Goal: Register for event/course

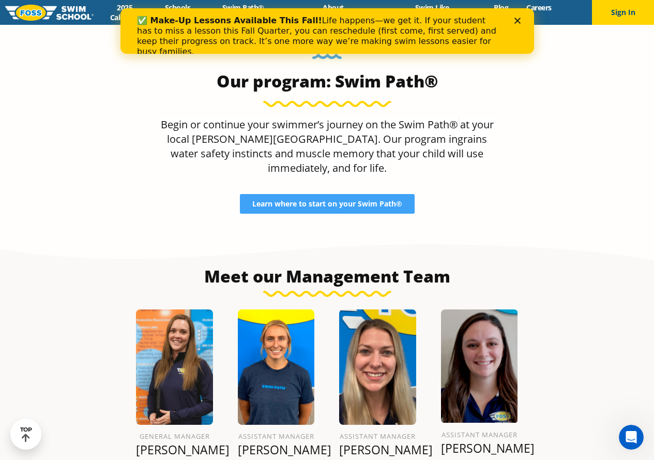
scroll to position [930, 0]
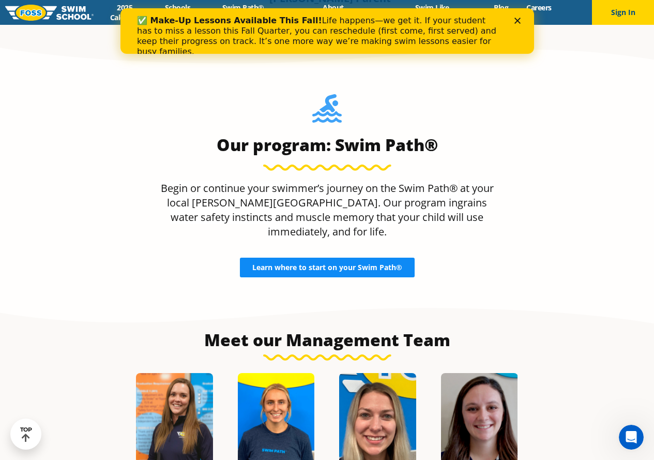
click at [330, 264] on span "Learn where to start on your Swim Path®" at bounding box center [327, 267] width 150 height 7
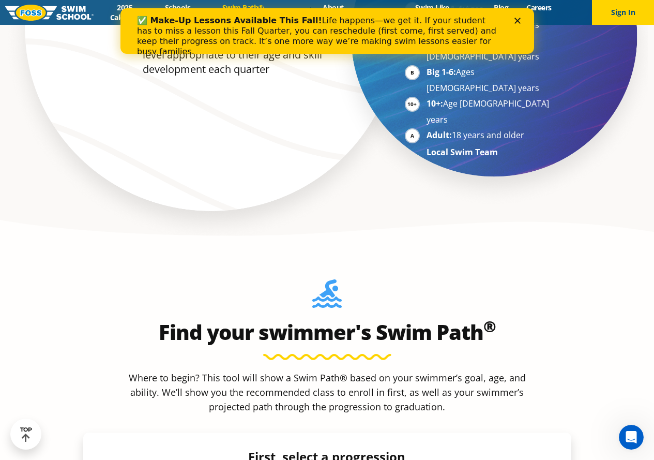
scroll to position [775, 0]
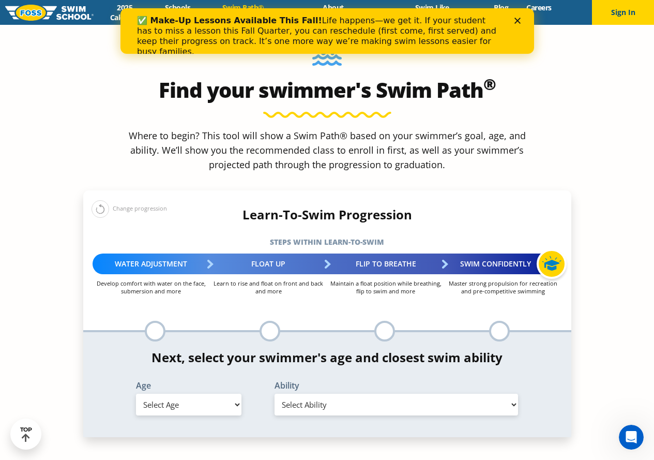
scroll to position [982, 0]
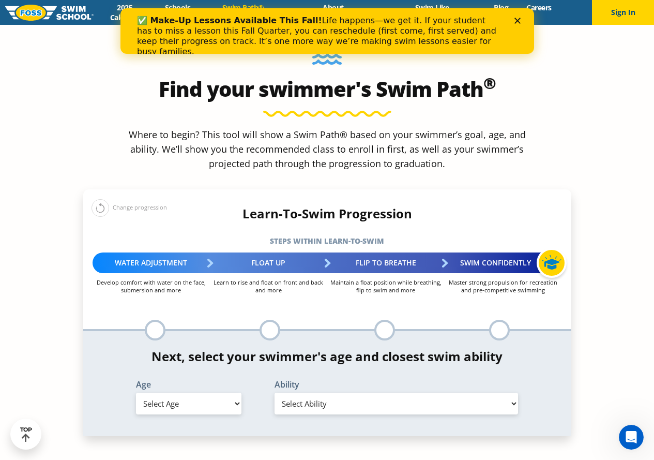
click at [211, 392] on select "Select Age 6 months - 1 year 1 year 2 years 3 years 4 years 5 years 6 years 7 y…" at bounding box center [188, 403] width 105 height 22
select select "3-years"
click at [136, 392] on select "Select Age 6 months - 1 year 1 year 2 years 3 years 4 years 5 years 6 years 7 y…" at bounding box center [188, 403] width 105 height 22
click at [326, 392] on select "Select Ability First in-water experience When in the water, reliant on a life j…" at bounding box center [396, 403] width 244 height 22
select select "3-years-first-in-water-experience"
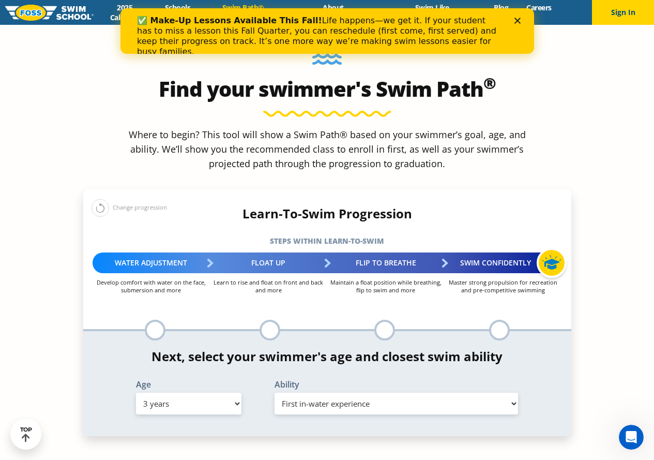
click at [274, 392] on select "Select Ability First in-water experience When in the water, reliant on a life j…" at bounding box center [396, 403] width 244 height 22
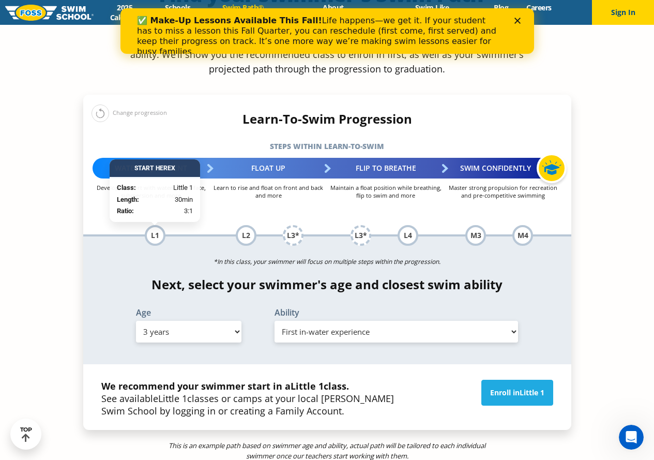
scroll to position [1085, 0]
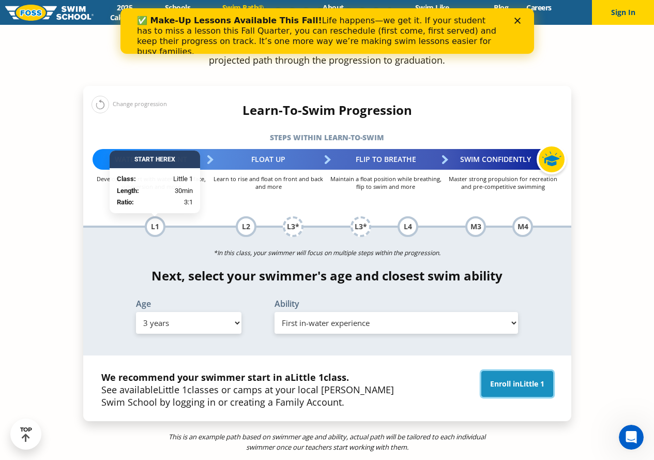
click at [530, 371] on link "Enroll in Little 1" at bounding box center [517, 384] width 72 height 26
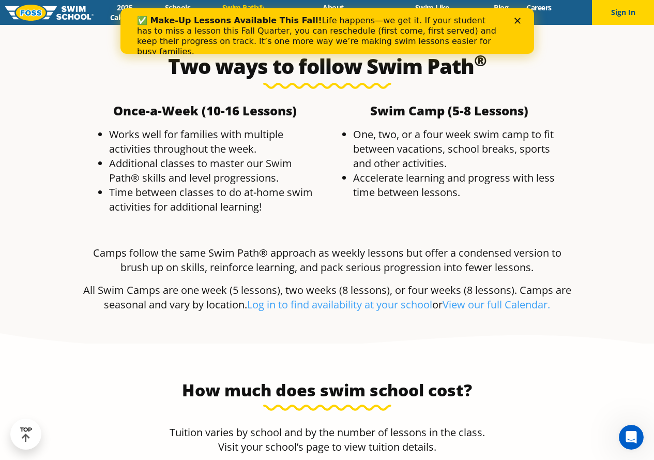
scroll to position [1912, 0]
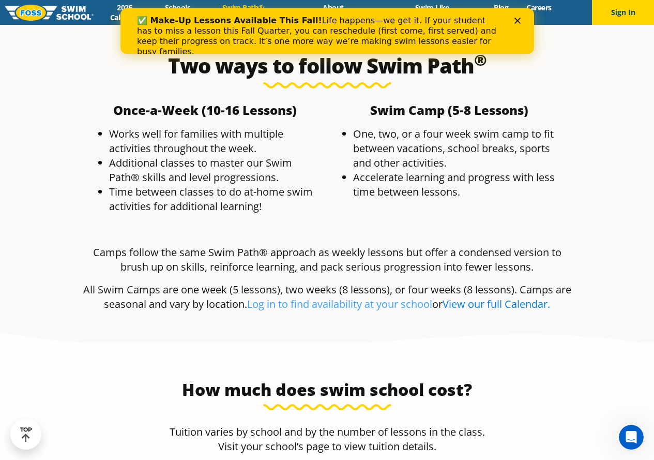
click at [494, 297] on link "View our full Calendar." at bounding box center [496, 304] width 108 height 14
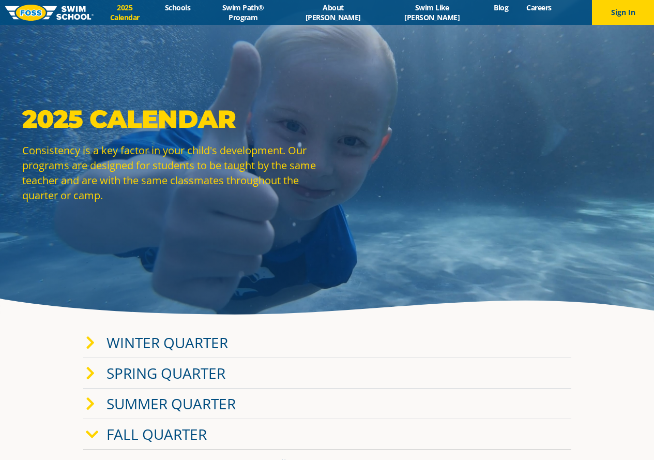
click at [201, 347] on link "Winter Quarter" at bounding box center [166, 342] width 121 height 20
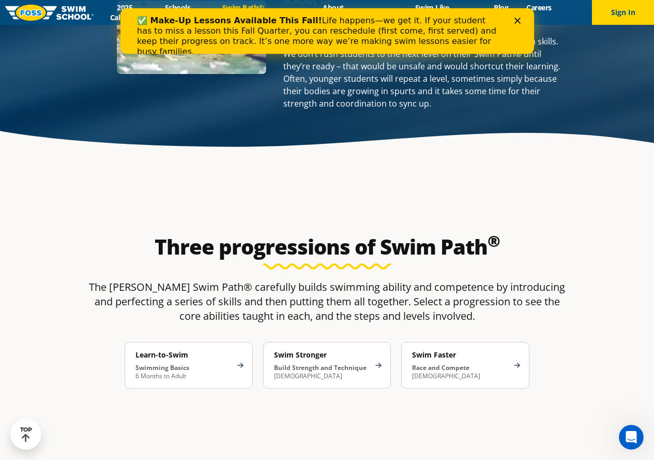
scroll to position [1499, 0]
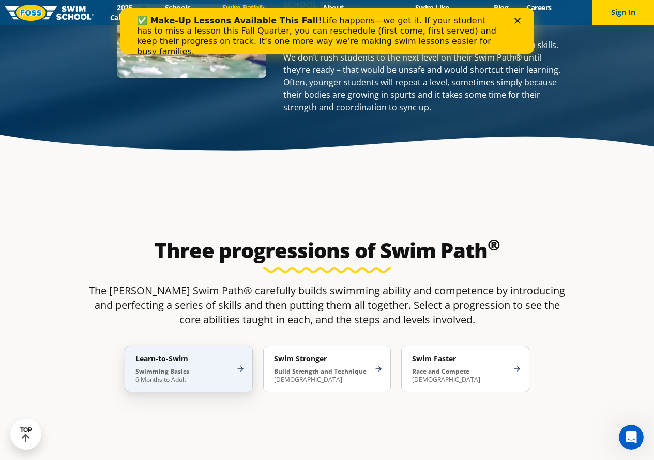
click at [186, 367] on p "Swimming Basics 6 Months to Adult" at bounding box center [183, 375] width 96 height 17
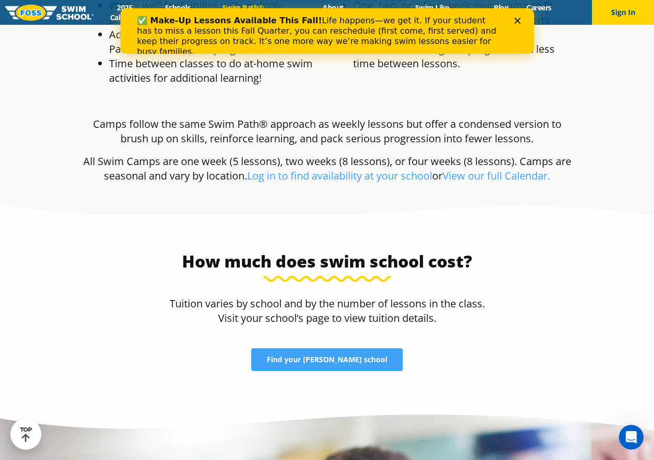
scroll to position [2946, 0]
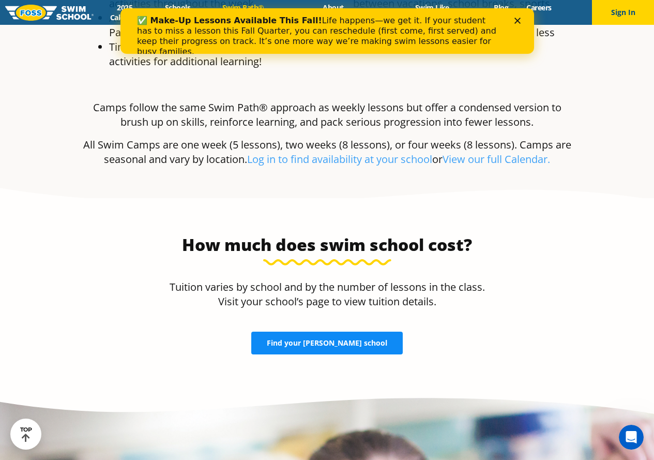
click at [328, 331] on link "Find your FOSS school" at bounding box center [326, 342] width 151 height 23
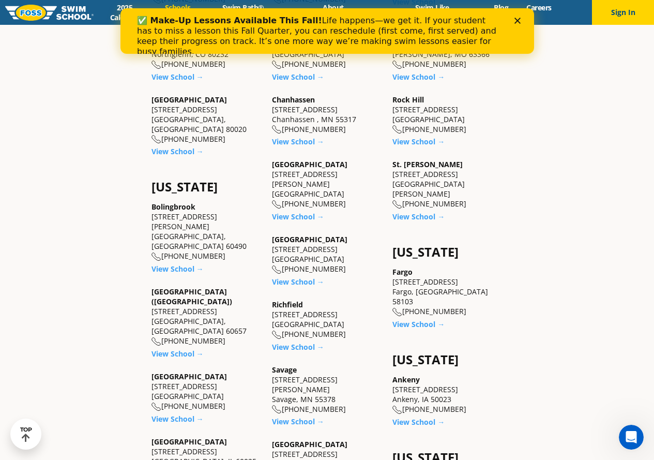
scroll to position [620, 0]
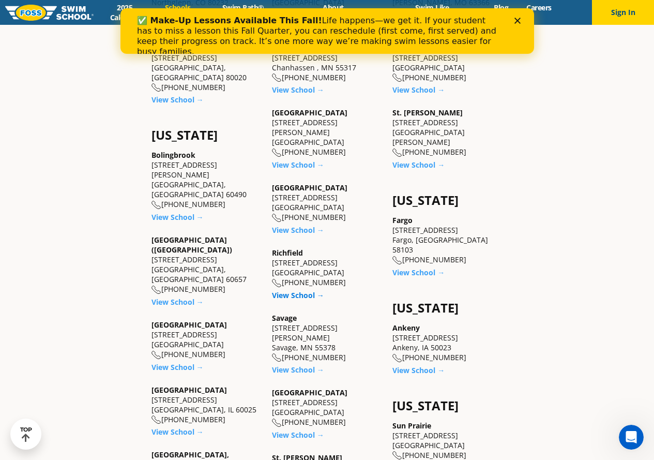
click at [292, 290] on link "View School →" at bounding box center [298, 295] width 52 height 10
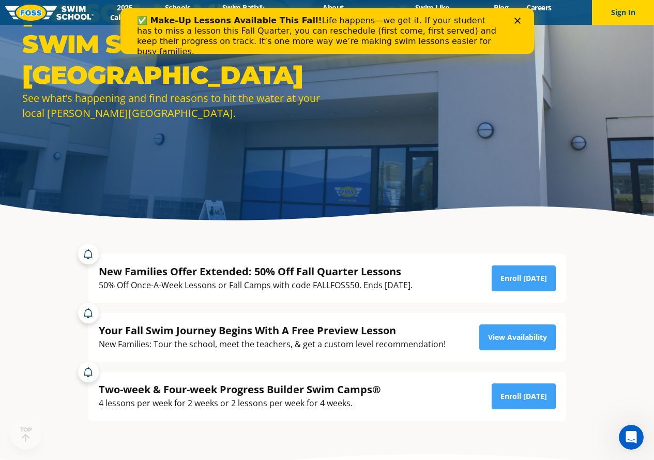
scroll to position [103, 0]
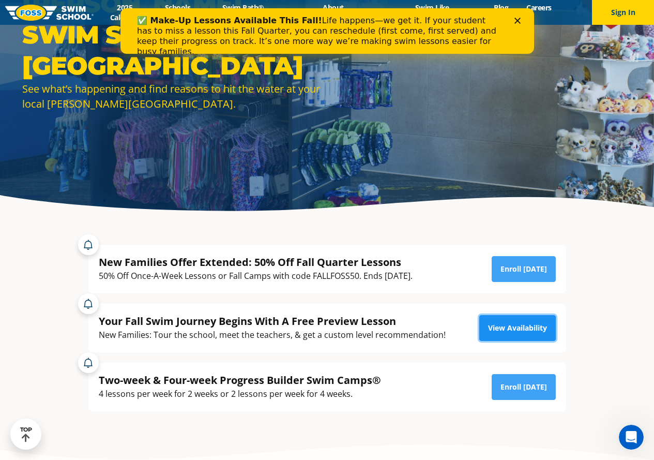
click at [510, 320] on link "View Availability" at bounding box center [517, 328] width 76 height 26
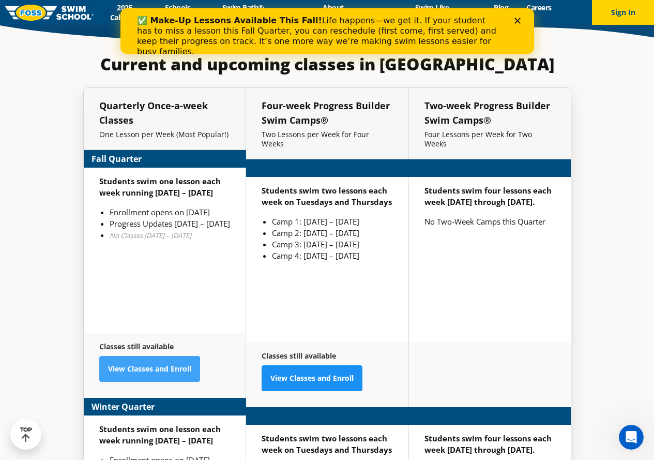
scroll to position [2378, 0]
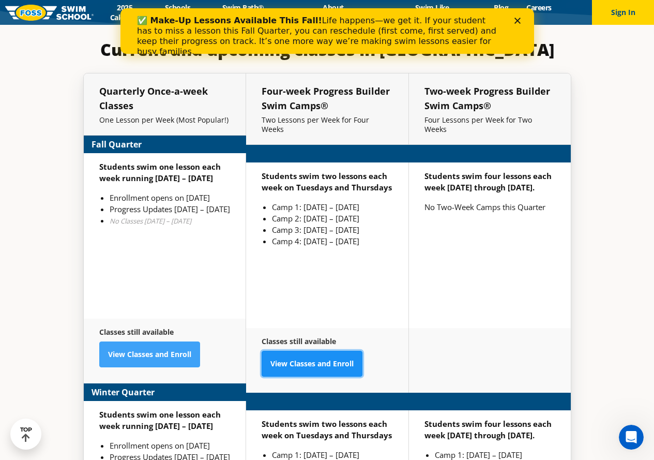
click at [305, 350] on link "View Classes and Enroll" at bounding box center [312, 363] width 101 height 26
